Goal: Information Seeking & Learning: Learn about a topic

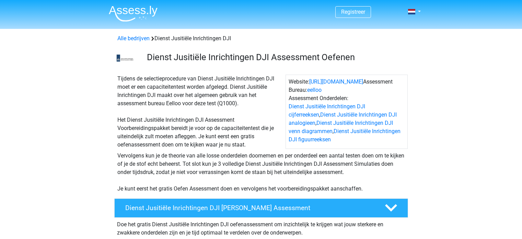
scroll to position [103, 0]
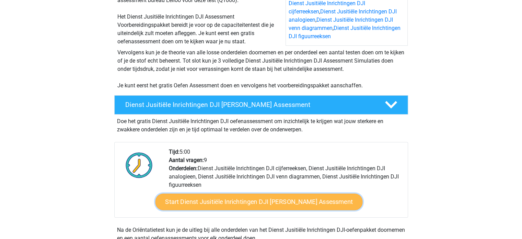
click at [299, 199] on link "Start Dienst Jusitiële Inrichtingen DJI Gratis Oefen Assessment" at bounding box center [258, 201] width 207 height 16
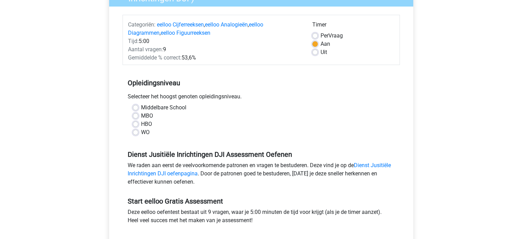
scroll to position [103, 0]
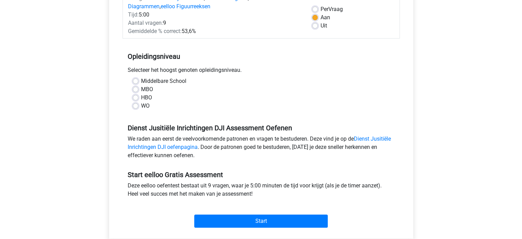
click at [141, 90] on label "MBO" at bounding box center [147, 89] width 12 height 8
click at [136, 90] on input "MBO" at bounding box center [135, 88] width 5 height 7
radio input "true"
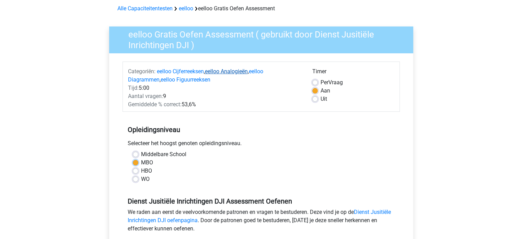
scroll to position [34, 0]
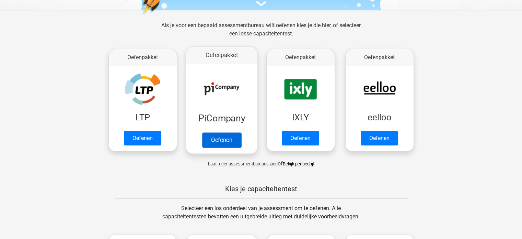
scroll to position [103, 0]
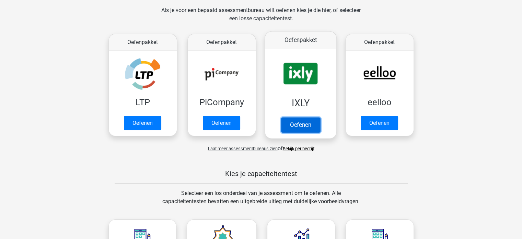
click at [306, 120] on link "Oefenen" at bounding box center [300, 124] width 39 height 15
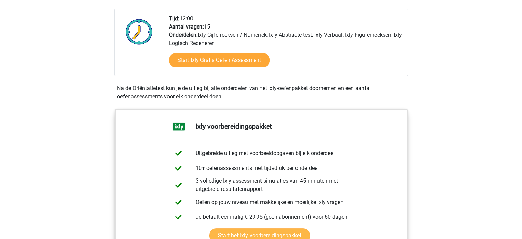
scroll to position [137, 0]
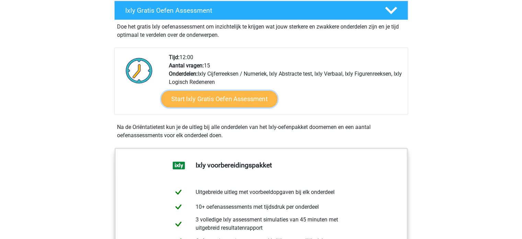
click at [254, 103] on link "Start Ixly Gratis Oefen Assessment" at bounding box center [219, 99] width 116 height 16
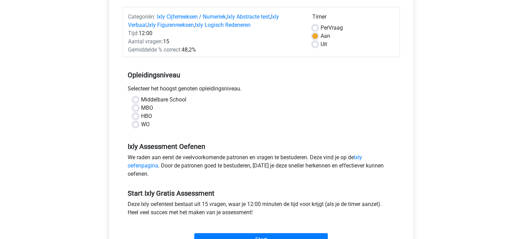
scroll to position [103, 0]
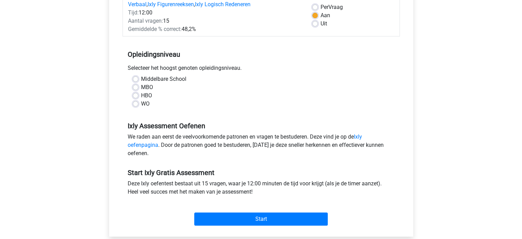
click at [139, 86] on div "MBO" at bounding box center [261, 87] width 257 height 8
click at [141, 87] on label "MBO" at bounding box center [147, 87] width 12 height 8
click at [136, 87] on input "MBO" at bounding box center [135, 86] width 5 height 7
radio input "true"
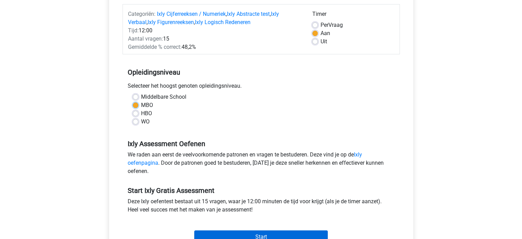
scroll to position [69, 0]
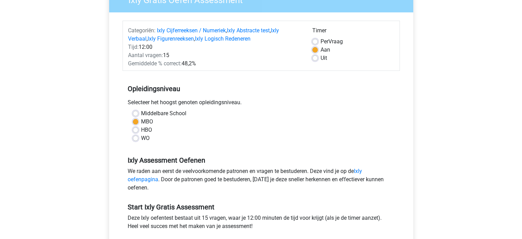
click at [321, 59] on label "Uit" at bounding box center [324, 58] width 7 height 8
click at [314, 59] on input "Uit" at bounding box center [315, 57] width 5 height 7
radio input "true"
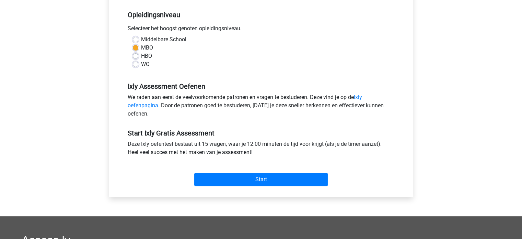
scroll to position [240, 0]
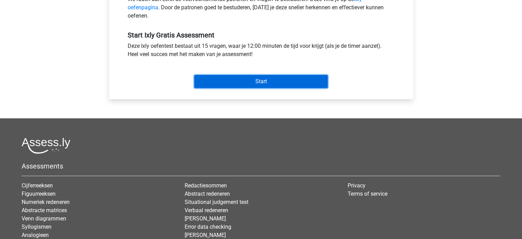
click at [286, 81] on input "Start" at bounding box center [261, 81] width 134 height 13
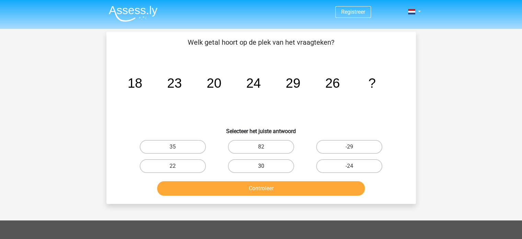
click at [269, 167] on label "30" at bounding box center [261, 166] width 66 height 14
click at [265, 167] on input "30" at bounding box center [263, 168] width 4 height 4
radio input "true"
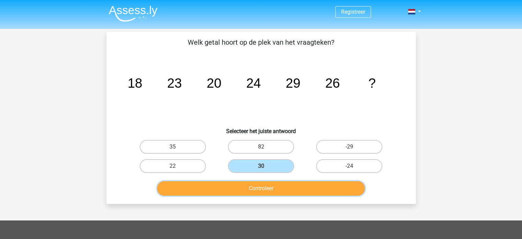
click at [251, 185] on button "Controleer" at bounding box center [261, 188] width 208 height 14
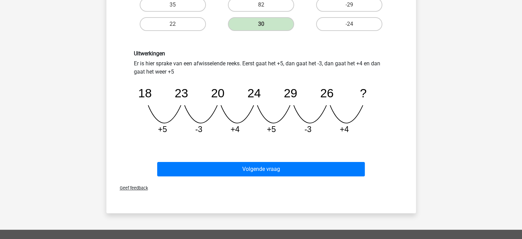
scroll to position [172, 0]
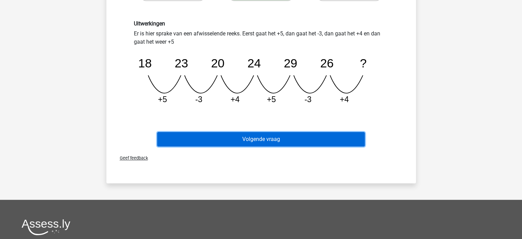
click at [252, 138] on button "Volgende vraag" at bounding box center [261, 139] width 208 height 14
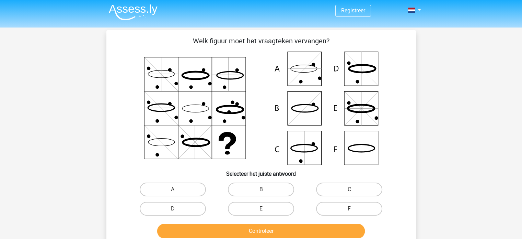
scroll to position [0, 0]
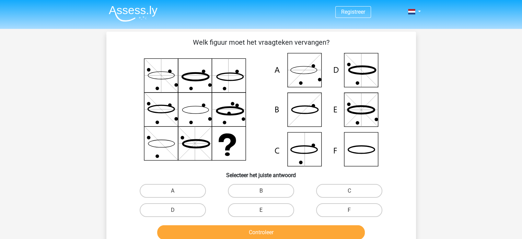
click at [248, 201] on div "E" at bounding box center [261, 209] width 88 height 19
click at [244, 207] on label "E" at bounding box center [261, 210] width 66 height 14
click at [261, 210] on input "E" at bounding box center [263, 212] width 4 height 4
radio input "true"
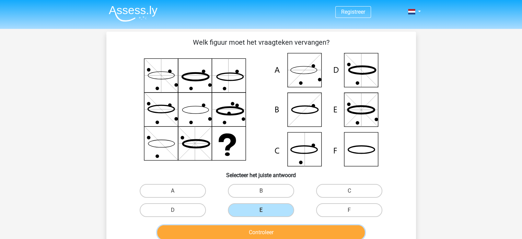
click at [239, 229] on button "Controleer" at bounding box center [261, 232] width 208 height 14
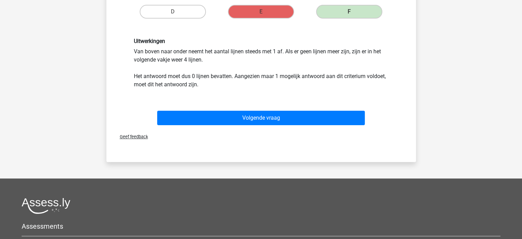
scroll to position [206, 0]
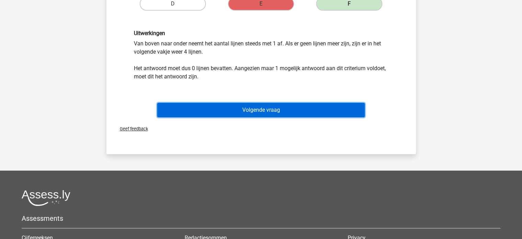
click at [301, 112] on button "Volgende vraag" at bounding box center [261, 110] width 208 height 14
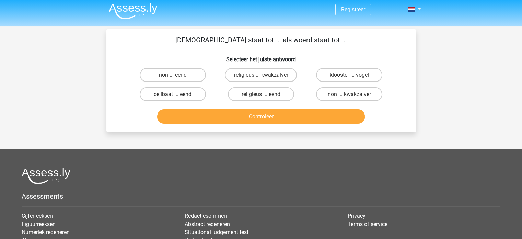
scroll to position [0, 0]
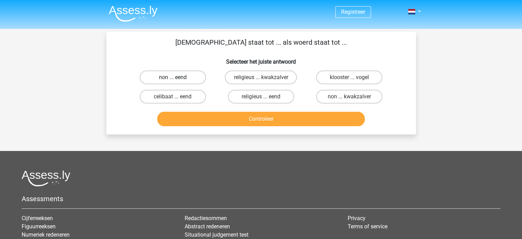
click at [188, 78] on label "non ... eend" at bounding box center [173, 77] width 66 height 14
click at [177, 78] on input "non ... eend" at bounding box center [175, 79] width 4 height 4
radio input "true"
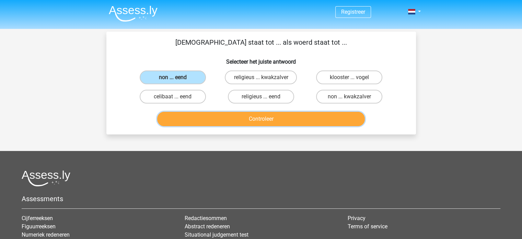
click at [218, 119] on button "Controleer" at bounding box center [261, 119] width 208 height 14
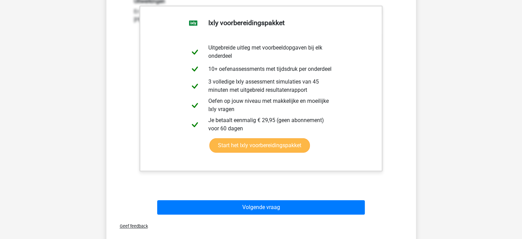
scroll to position [137, 0]
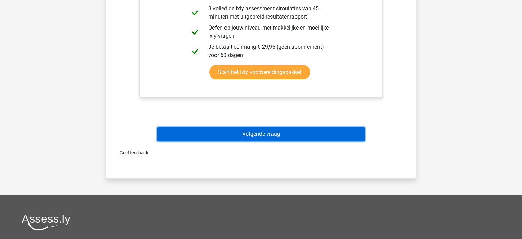
click at [270, 138] on button "Volgende vraag" at bounding box center [261, 134] width 208 height 14
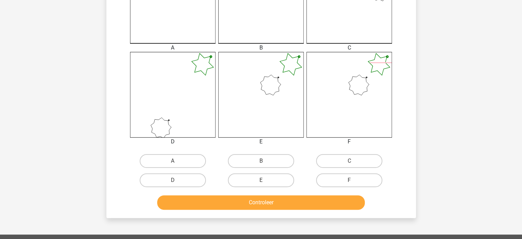
scroll to position [240, 0]
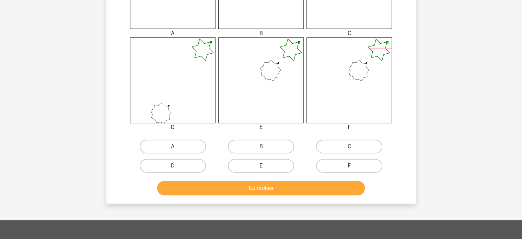
click at [350, 148] on input "C" at bounding box center [352, 148] width 4 height 4
radio input "true"
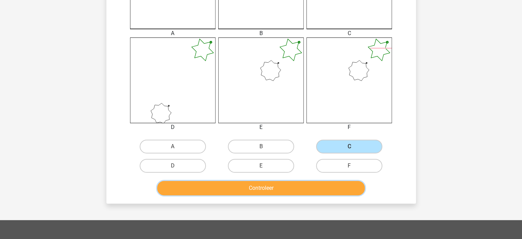
click at [318, 189] on button "Controleer" at bounding box center [261, 188] width 208 height 14
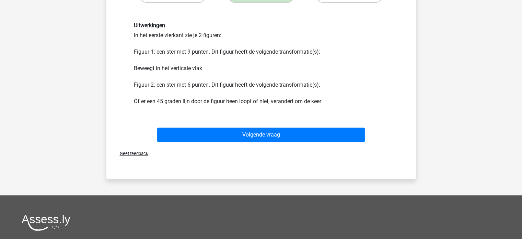
scroll to position [412, 0]
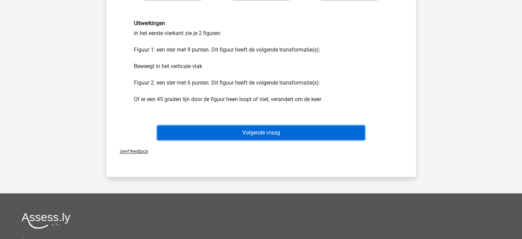
click at [274, 133] on button "Volgende vraag" at bounding box center [261, 132] width 208 height 14
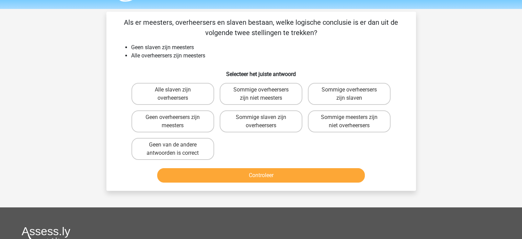
scroll to position [0, 0]
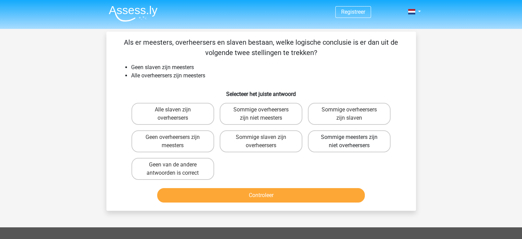
drag, startPoint x: 371, startPoint y: 143, endPoint x: 356, endPoint y: 149, distance: 16.3
click at [370, 143] on label "Sommige meesters zijn niet overheersers" at bounding box center [349, 141] width 83 height 22
click at [354, 141] on input "Sommige meesters zijn niet overheersers" at bounding box center [352, 139] width 4 height 4
radio input "true"
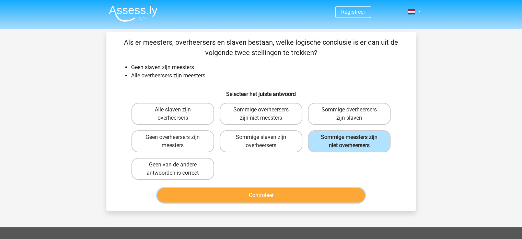
click at [306, 195] on button "Controleer" at bounding box center [261, 195] width 208 height 14
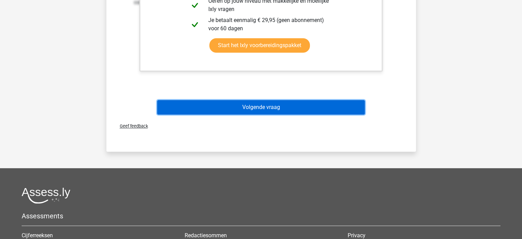
click at [286, 108] on button "Volgende vraag" at bounding box center [261, 107] width 208 height 14
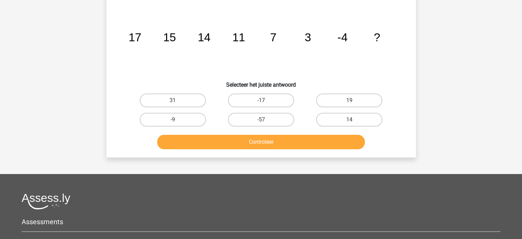
scroll to position [32, 0]
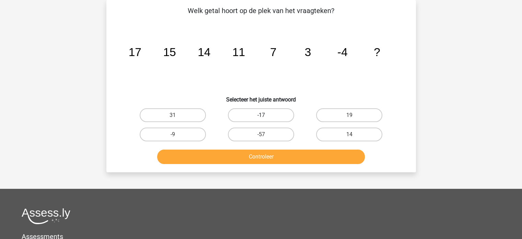
click at [270, 115] on label "-17" at bounding box center [261, 115] width 66 height 14
click at [265, 115] on input "-17" at bounding box center [263, 117] width 4 height 4
radio input "true"
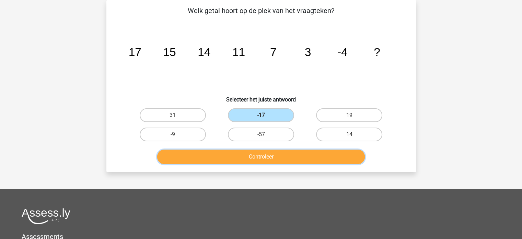
click at [287, 155] on button "Controleer" at bounding box center [261, 156] width 208 height 14
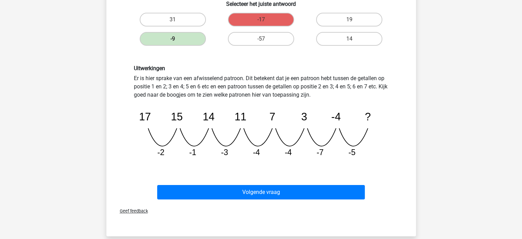
scroll to position [135, 0]
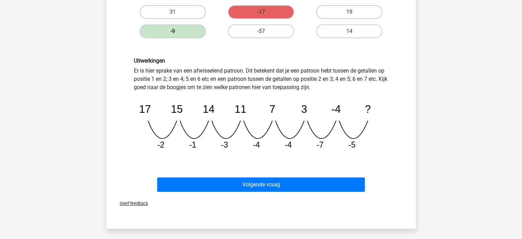
drag, startPoint x: 148, startPoint y: 226, endPoint x: 146, endPoint y: 229, distance: 4.0
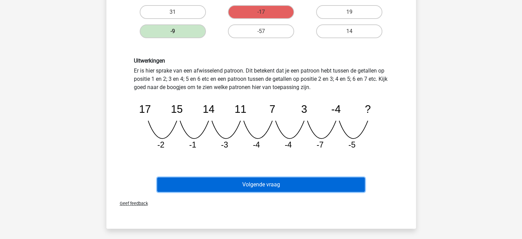
drag, startPoint x: 146, startPoint y: 229, endPoint x: 281, endPoint y: 183, distance: 143.3
click at [281, 183] on button "Volgende vraag" at bounding box center [261, 184] width 208 height 14
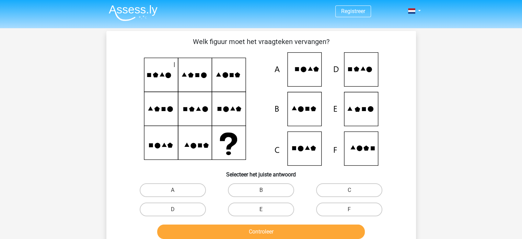
scroll to position [0, 0]
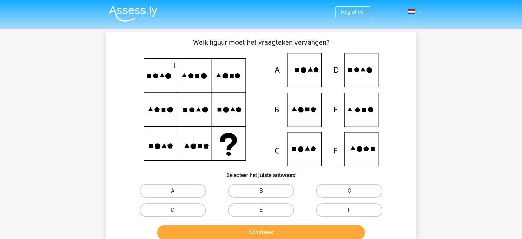
drag, startPoint x: 183, startPoint y: 75, endPoint x: 198, endPoint y: 75, distance: 15.1
click at [198, 75] on icon at bounding box center [261, 109] width 277 height 113
drag, startPoint x: 250, startPoint y: 134, endPoint x: 159, endPoint y: 255, distance: 151.0
click at [264, 191] on input "B" at bounding box center [263, 193] width 4 height 4
radio input "true"
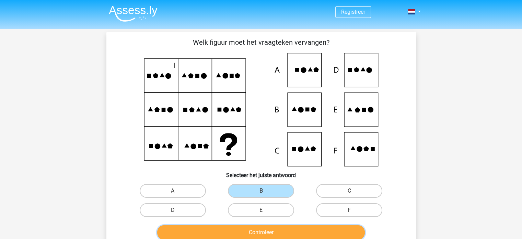
click at [257, 227] on button "Controleer" at bounding box center [261, 232] width 208 height 14
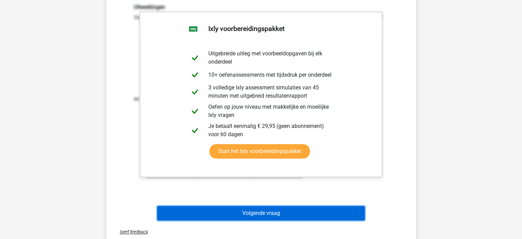
click at [275, 207] on button "Volgende vraag" at bounding box center [261, 213] width 208 height 14
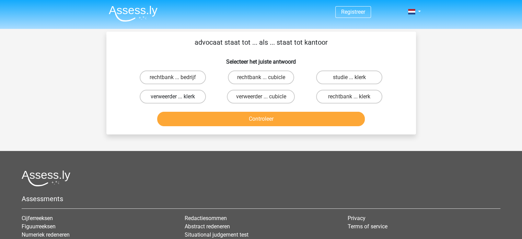
click at [188, 96] on label "verweerder ... klerk" at bounding box center [173, 97] width 66 height 14
click at [177, 97] on input "verweerder ... klerk" at bounding box center [175, 99] width 4 height 4
radio input "true"
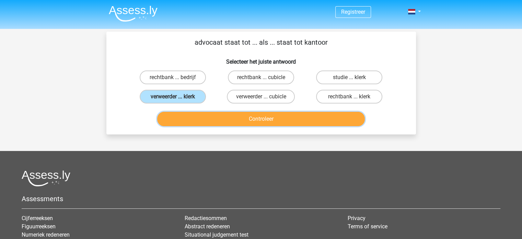
click at [201, 114] on button "Controleer" at bounding box center [261, 119] width 208 height 14
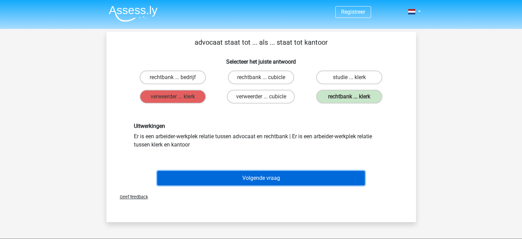
drag, startPoint x: 190, startPoint y: 180, endPoint x: 184, endPoint y: 196, distance: 16.9
click at [184, 196] on div "advocaat staat tot ... als ... staat tot kantoor Selecteer het juiste antwoord …" at bounding box center [261, 127] width 310 height 190
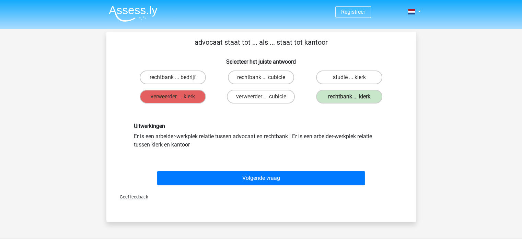
click at [203, 190] on div "Geef feedback" at bounding box center [261, 197] width 304 height 18
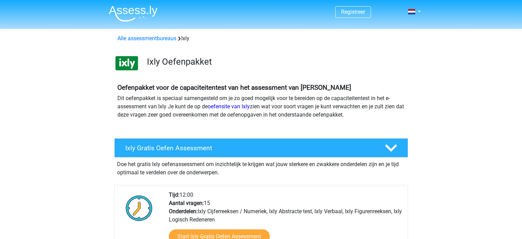
scroll to position [137, 0]
